Goal: Information Seeking & Learning: Understand process/instructions

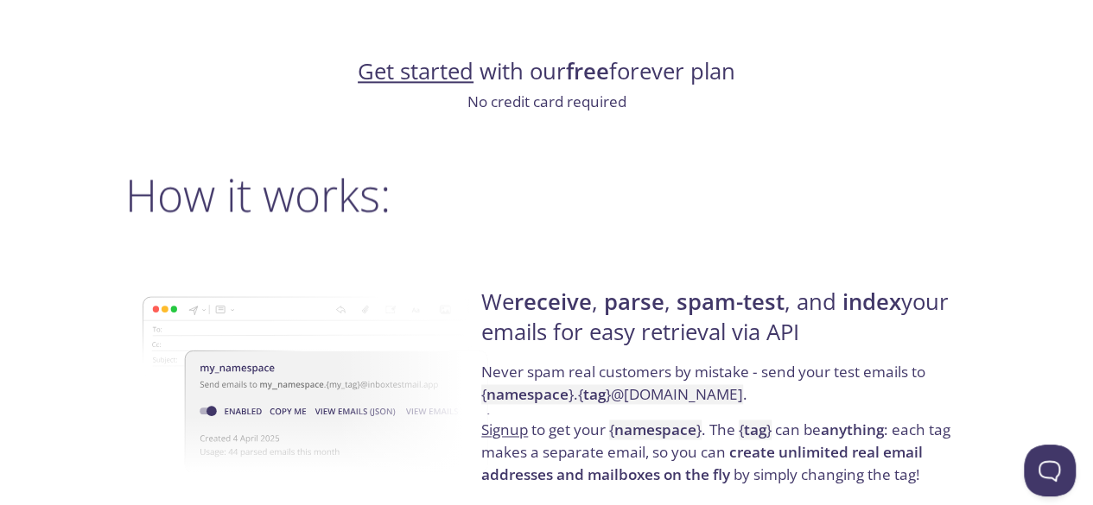
scroll to position [1209, 0]
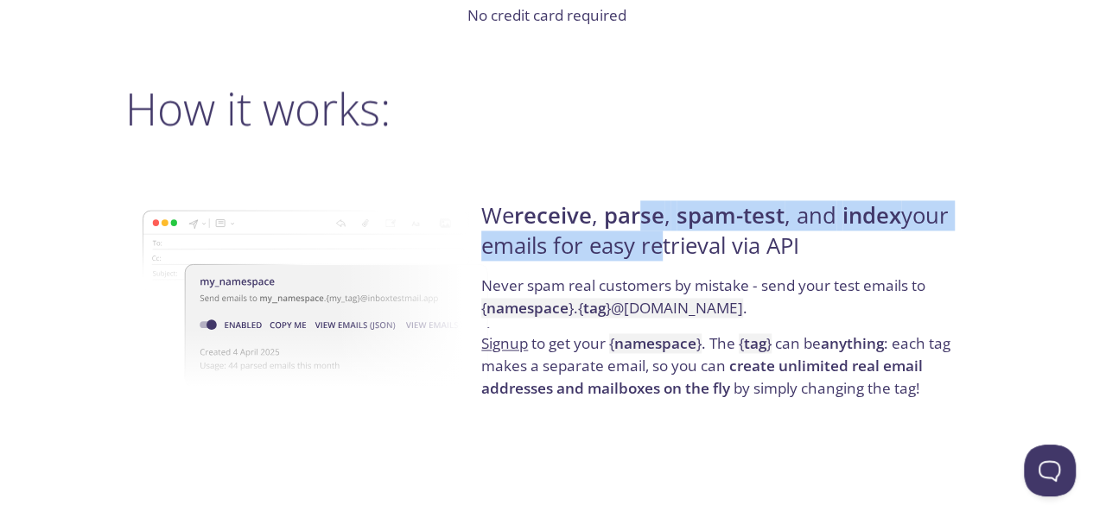
drag, startPoint x: 648, startPoint y: 213, endPoint x: 647, endPoint y: 239, distance: 25.9
click at [647, 239] on h4 "We receive , parse , spam-test , and index your emails for easy retrieval via A…" at bounding box center [721, 237] width 481 height 73
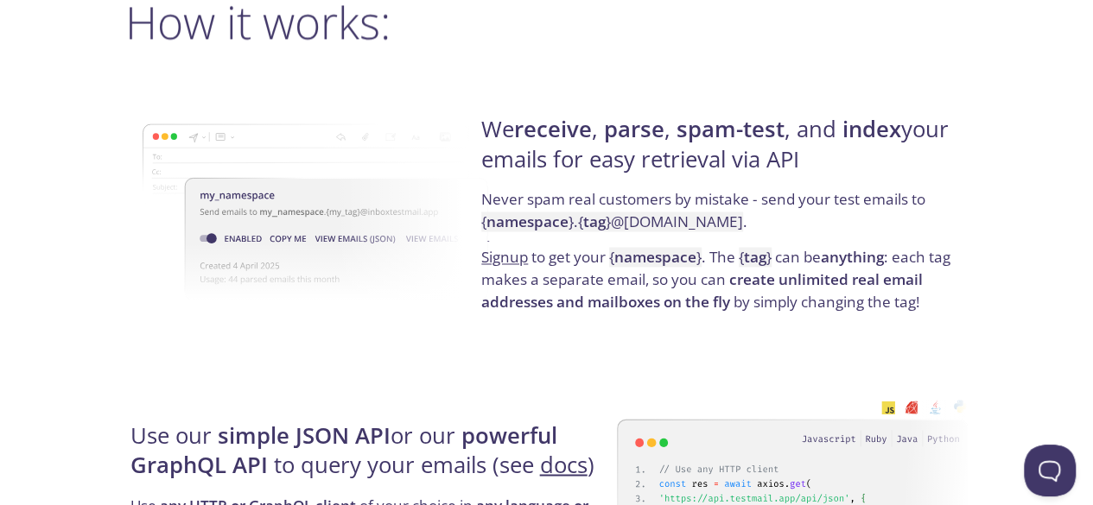
scroll to position [1382, 0]
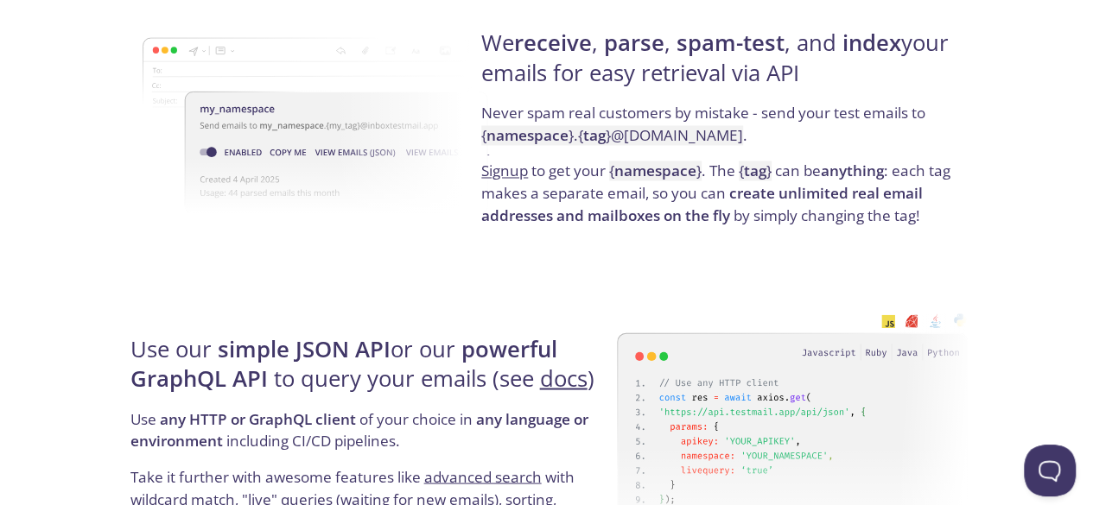
click at [525, 137] on strong "namespace" at bounding box center [527, 135] width 82 height 20
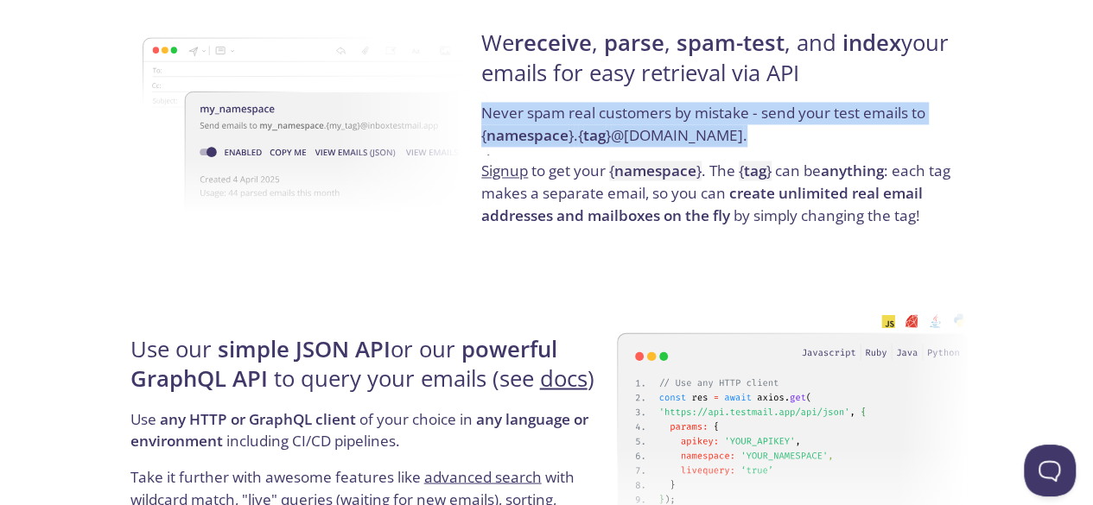
click at [525, 137] on strong "namespace" at bounding box center [527, 135] width 82 height 20
click at [568, 131] on code "{ namespace } . { tag } @[DOMAIN_NAME]" at bounding box center [612, 135] width 262 height 20
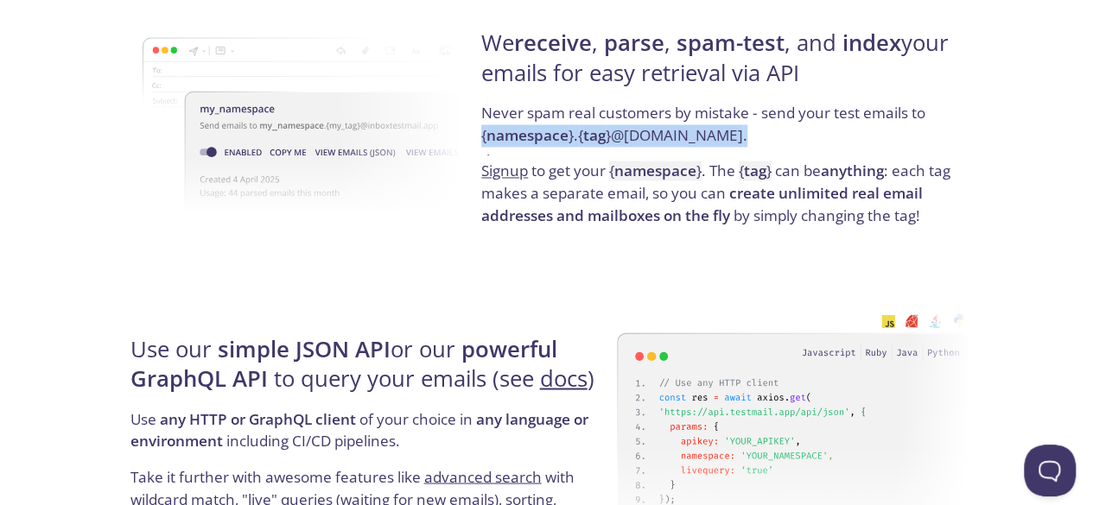
drag, startPoint x: 767, startPoint y: 144, endPoint x: 482, endPoint y: 130, distance: 285.4
click at [482, 130] on p "Never spam real customers by mistake - send your test emails to { namespace } .…" at bounding box center [721, 131] width 481 height 58
click at [482, 130] on code "{ namespace } . { tag } @[DOMAIN_NAME]" at bounding box center [612, 135] width 262 height 20
drag, startPoint x: 476, startPoint y: 134, endPoint x: 799, endPoint y: 143, distance: 323.2
click at [799, 143] on div "We receive , parse , spam-test , and index your emails for easy retrieval via A…" at bounding box center [721, 128] width 491 height 278
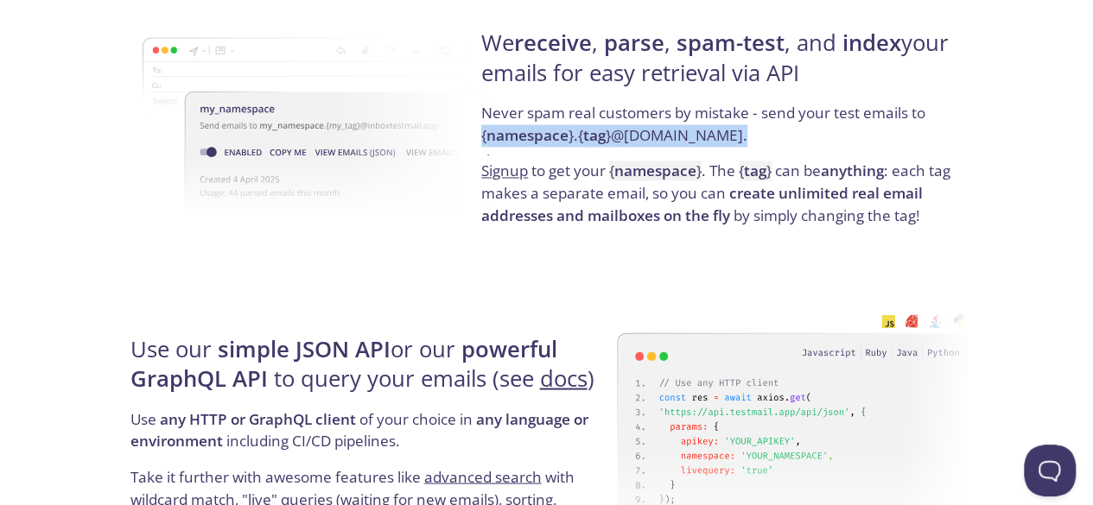
click at [799, 143] on p "Never spam real customers by mistake - send your test emails to { namespace } .…" at bounding box center [721, 131] width 481 height 58
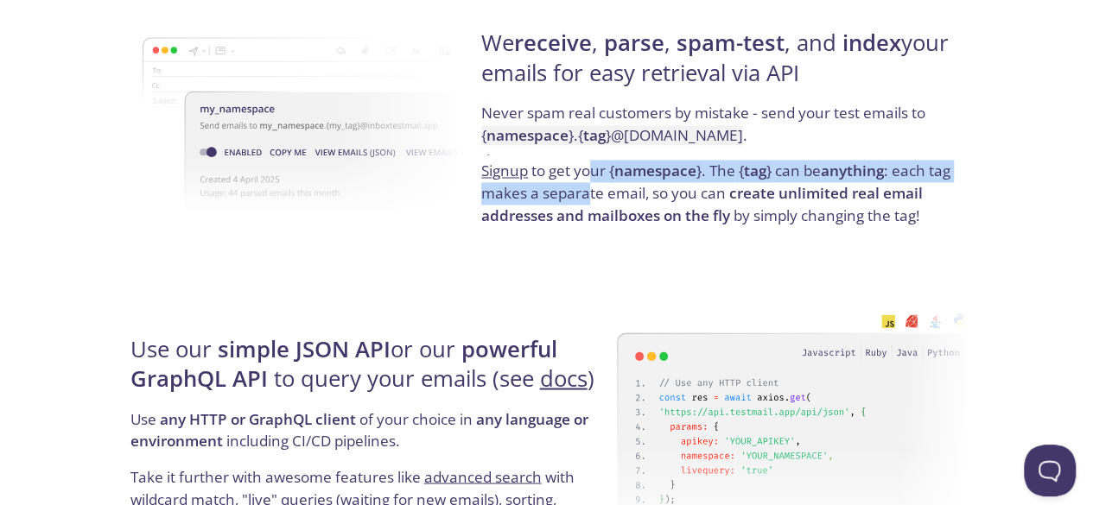
drag, startPoint x: 588, startPoint y: 163, endPoint x: 588, endPoint y: 193, distance: 29.4
click at [588, 193] on p "Signup to get your { namespace } . The { tag } can be anything : each tag makes…" at bounding box center [721, 193] width 481 height 67
click at [588, 194] on p "Signup to get your { namespace } . The { tag } can be anything : each tag makes…" at bounding box center [721, 193] width 481 height 67
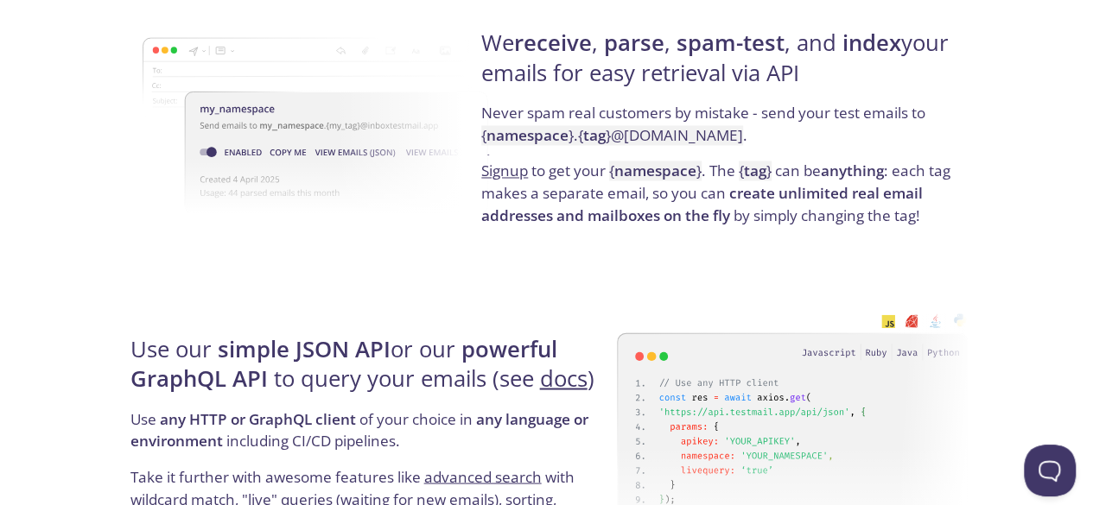
click at [599, 191] on p "Signup to get your { namespace } . The { tag } can be anything : each tag makes…" at bounding box center [721, 193] width 481 height 67
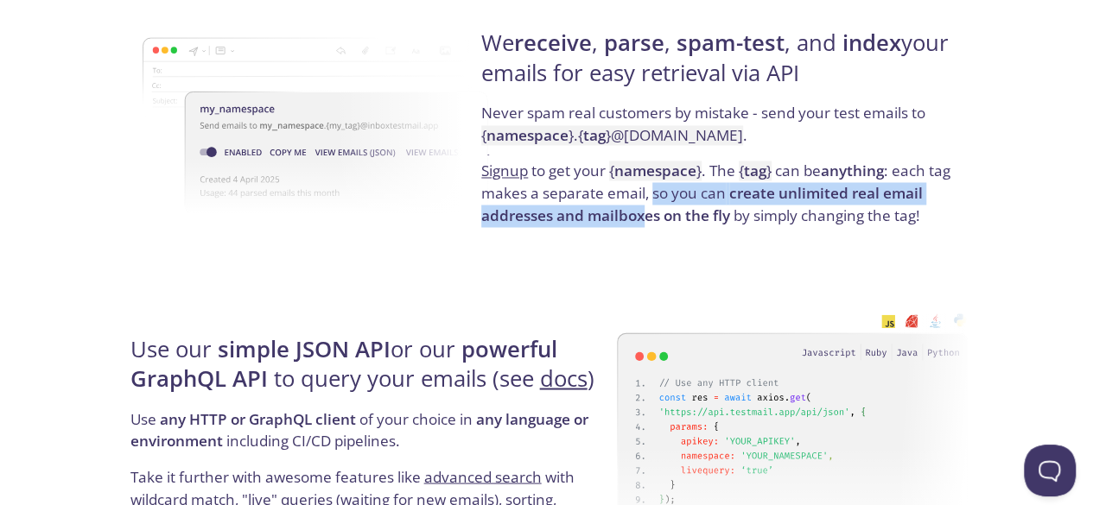
drag, startPoint x: 650, startPoint y: 198, endPoint x: 648, endPoint y: 211, distance: 13.2
click at [648, 211] on p "Signup to get your { namespace } . The { tag } can be anything : each tag makes…" at bounding box center [721, 193] width 481 height 67
click at [648, 211] on strong "create unlimited real email addresses and mailboxes on the fly" at bounding box center [701, 204] width 441 height 42
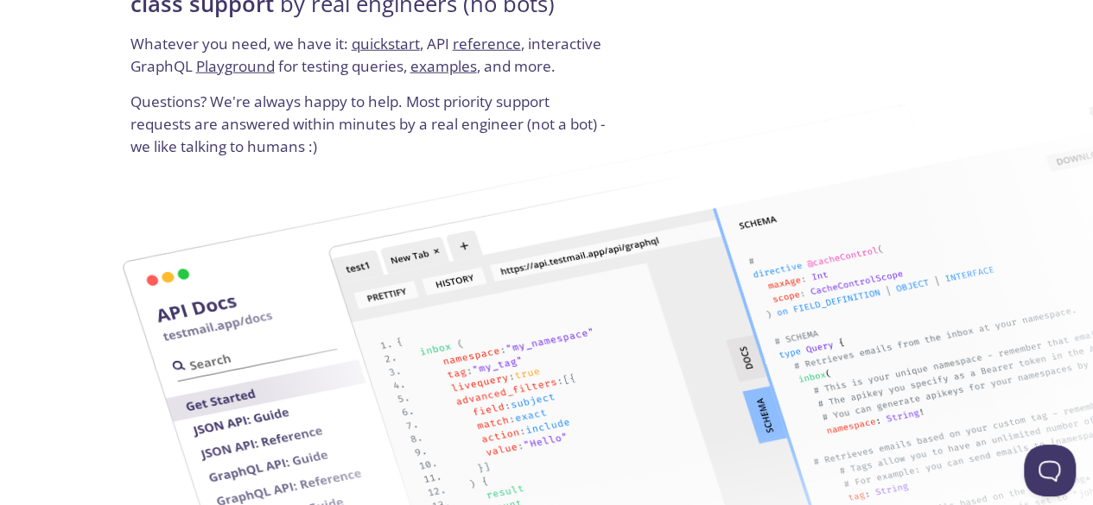
scroll to position [2419, 0]
